Goal: Transaction & Acquisition: Purchase product/service

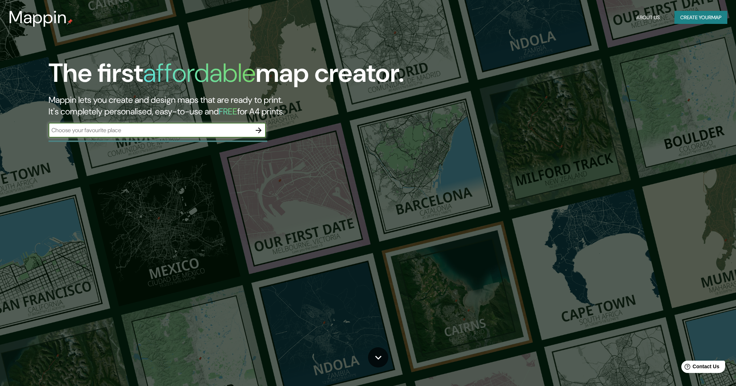
click at [131, 126] on input "text" at bounding box center [150, 130] width 203 height 8
click at [261, 126] on icon "button" at bounding box center [258, 130] width 9 height 9
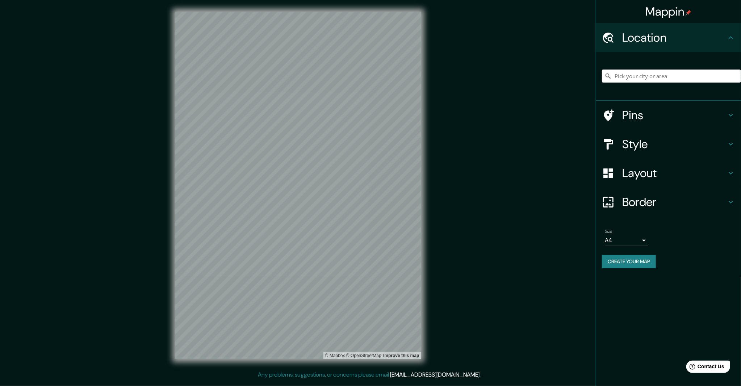
click at [649, 70] on input "Pick your city or area" at bounding box center [671, 76] width 139 height 13
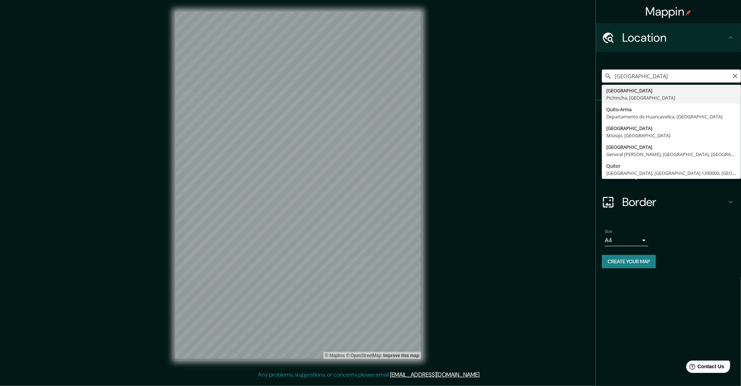
type input "[GEOGRAPHIC_DATA], [GEOGRAPHIC_DATA], [GEOGRAPHIC_DATA]"
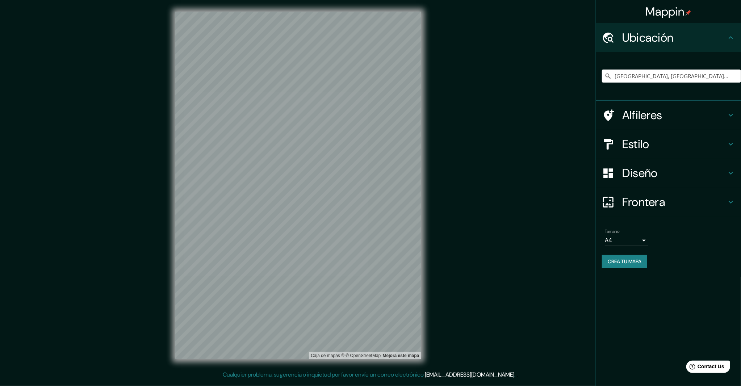
click at [636, 138] on h4 "Estilo" at bounding box center [674, 144] width 104 height 14
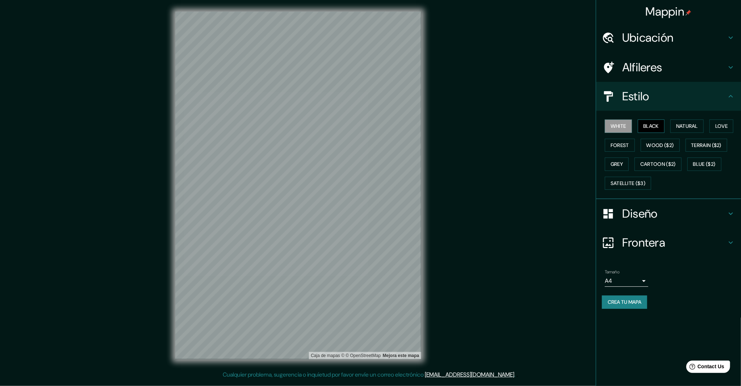
click at [655, 119] on button "Black" at bounding box center [651, 125] width 27 height 13
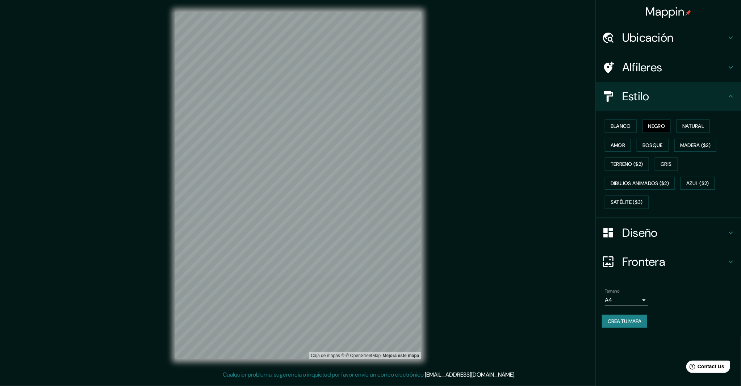
click at [626, 291] on body "Mappin Ubicación [GEOGRAPHIC_DATA], [GEOGRAPHIC_DATA], [GEOGRAPHIC_DATA] Alfile…" at bounding box center [370, 193] width 741 height 386
click at [627, 323] on li "A3" at bounding box center [626, 321] width 43 height 13
type input "a4"
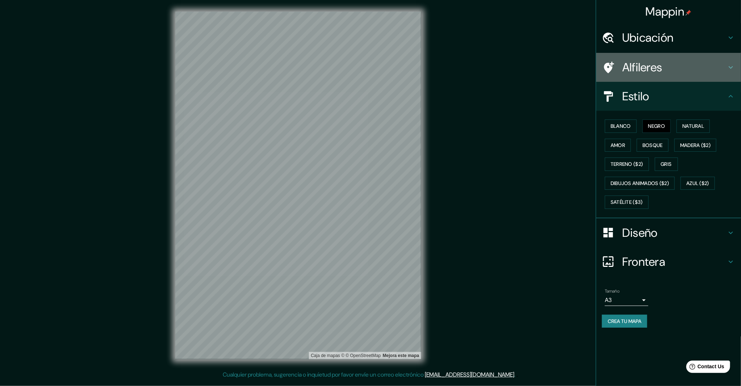
click at [652, 64] on h4 "Alfileres" at bounding box center [674, 67] width 104 height 14
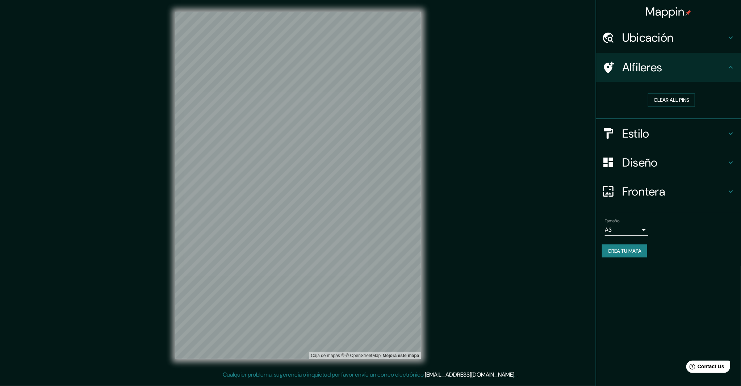
click at [686, 62] on h4 "Alfileres" at bounding box center [674, 67] width 104 height 14
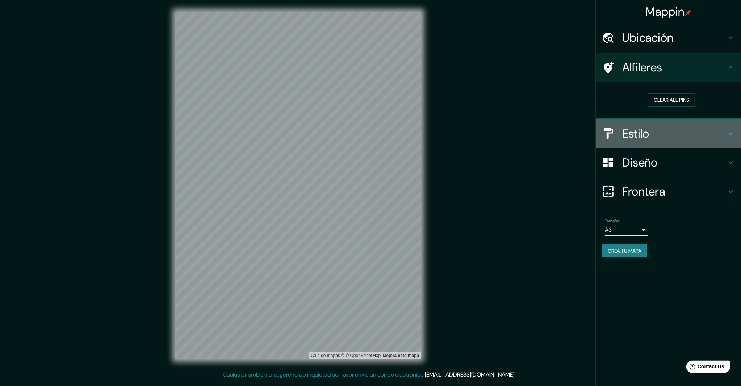
click at [628, 132] on h4 "Estilo" at bounding box center [674, 133] width 104 height 14
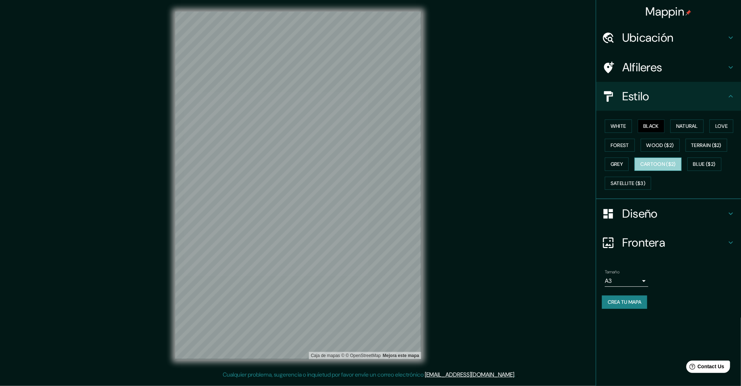
click at [650, 163] on button "Cartoon ($2)" at bounding box center [657, 163] width 47 height 13
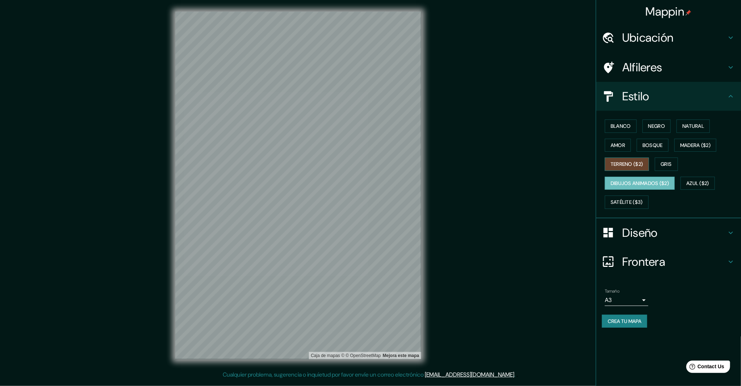
click at [634, 157] on button "Terreno ($2)" at bounding box center [627, 163] width 44 height 13
click at [671, 157] on button "Gris" at bounding box center [666, 163] width 23 height 13
click at [428, 273] on div "Caja de mapas © © OpenStreetMap Mejora este mapa" at bounding box center [298, 185] width 269 height 370
click at [450, 205] on div "Mappin Ubicación [GEOGRAPHIC_DATA], [GEOGRAPHIC_DATA], [GEOGRAPHIC_DATA] Alfile…" at bounding box center [370, 191] width 741 height 382
click at [428, 189] on div "Caja de mapas © © OpenStreetMap Mejora este mapa" at bounding box center [298, 185] width 269 height 370
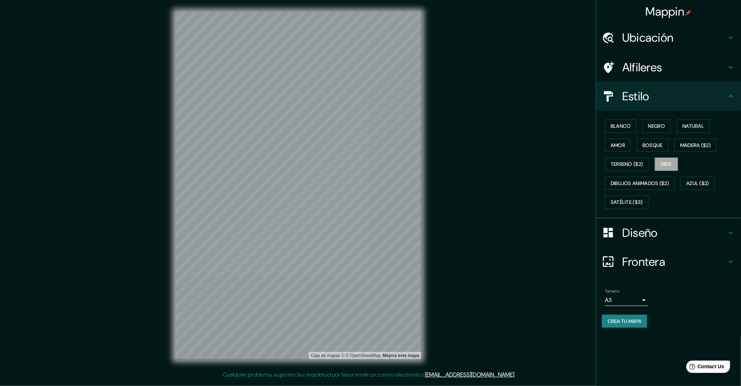
click at [434, 131] on div "Mappin Ubicación [GEOGRAPHIC_DATA], [GEOGRAPHIC_DATA], [GEOGRAPHIC_DATA] Alfile…" at bounding box center [370, 191] width 741 height 382
click at [432, 127] on div "Mappin Ubicación [GEOGRAPHIC_DATA], [GEOGRAPHIC_DATA], [GEOGRAPHIC_DATA] Alfile…" at bounding box center [370, 191] width 741 height 382
